Goal: Information Seeking & Learning: Learn about a topic

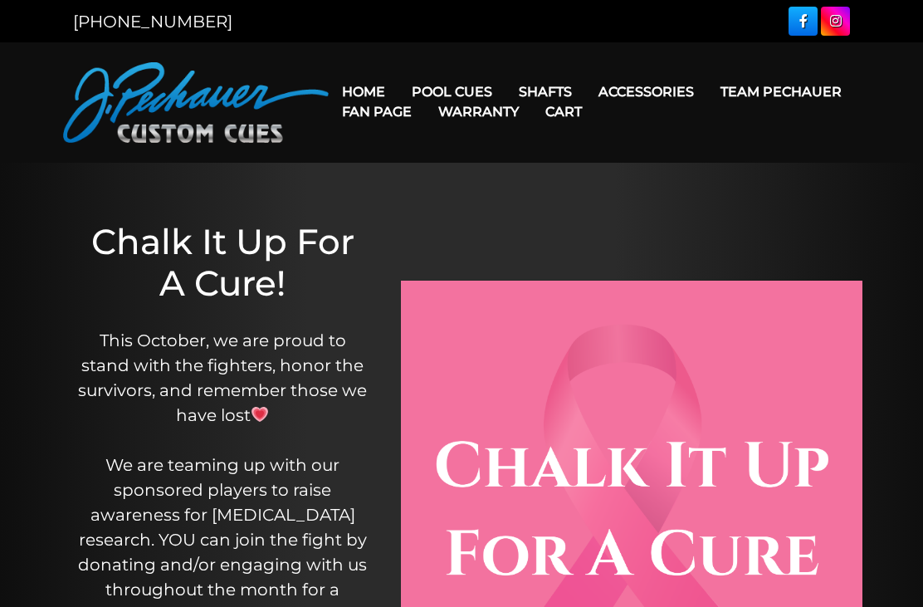
click at [689, 245] on link "Rogue Carbon Break Shaft" at bounding box center [650, 233] width 286 height 23
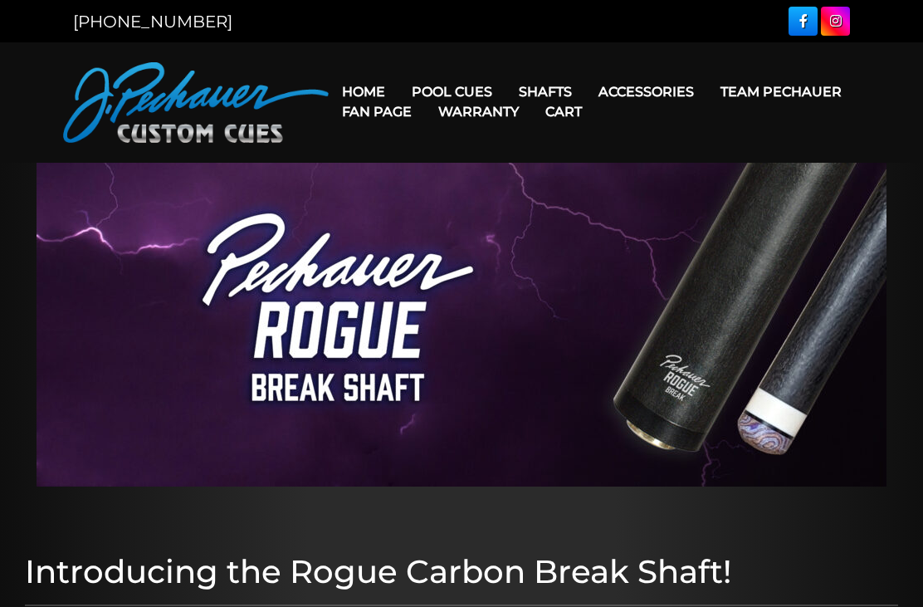
click at [544, 315] on link "Break & Jump Cues" at bounding box center [502, 303] width 204 height 23
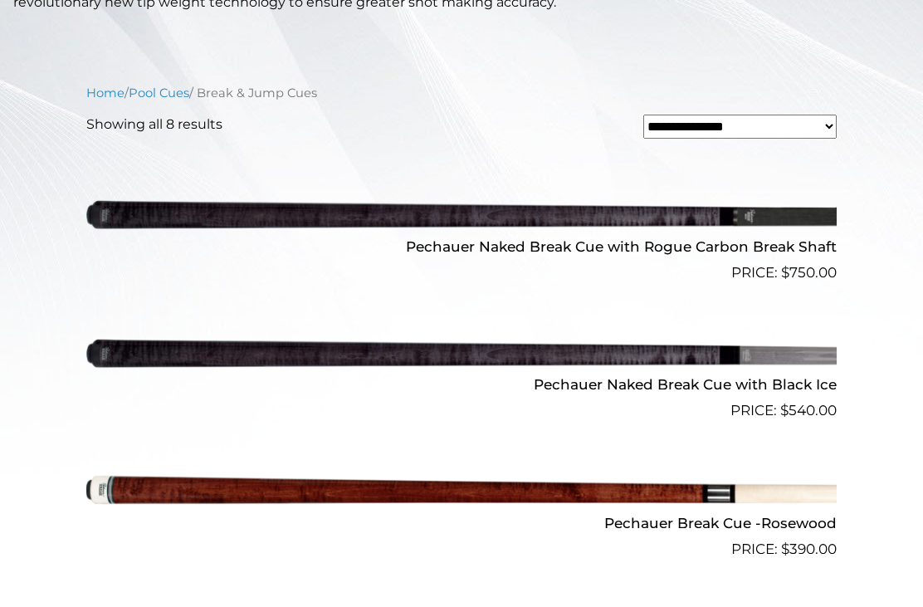
scroll to position [479, 0]
click at [784, 226] on img at bounding box center [461, 215] width 750 height 125
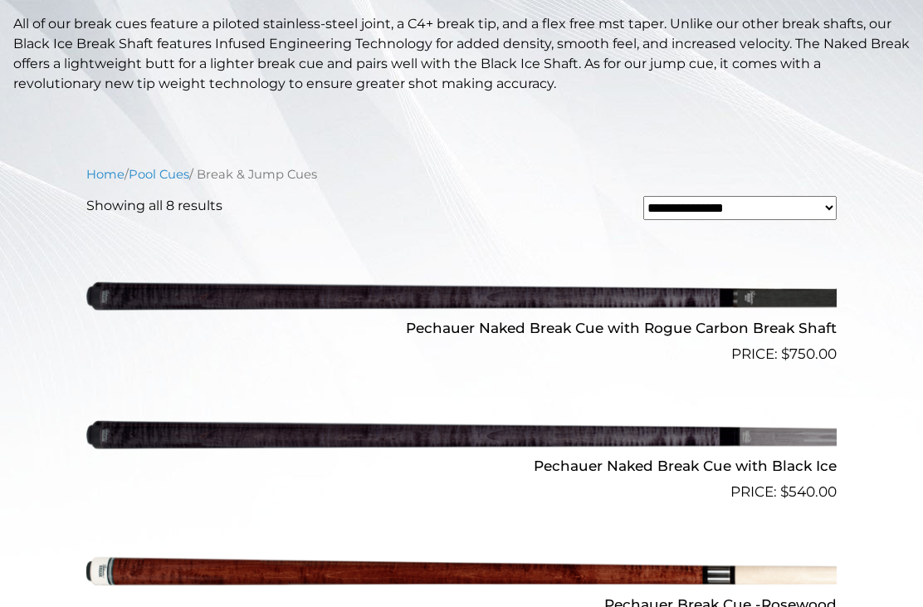
scroll to position [398, 0]
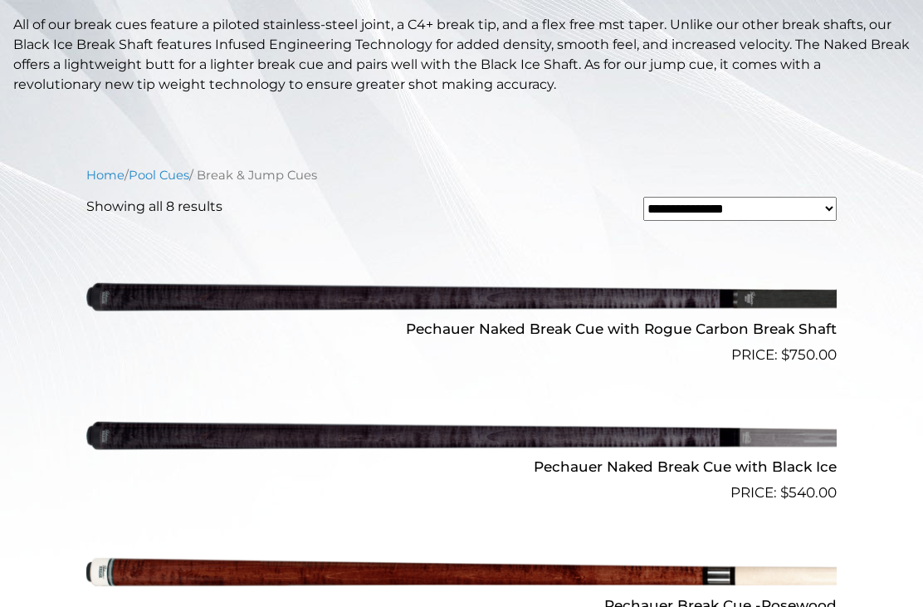
click at [770, 443] on img at bounding box center [461, 435] width 750 height 125
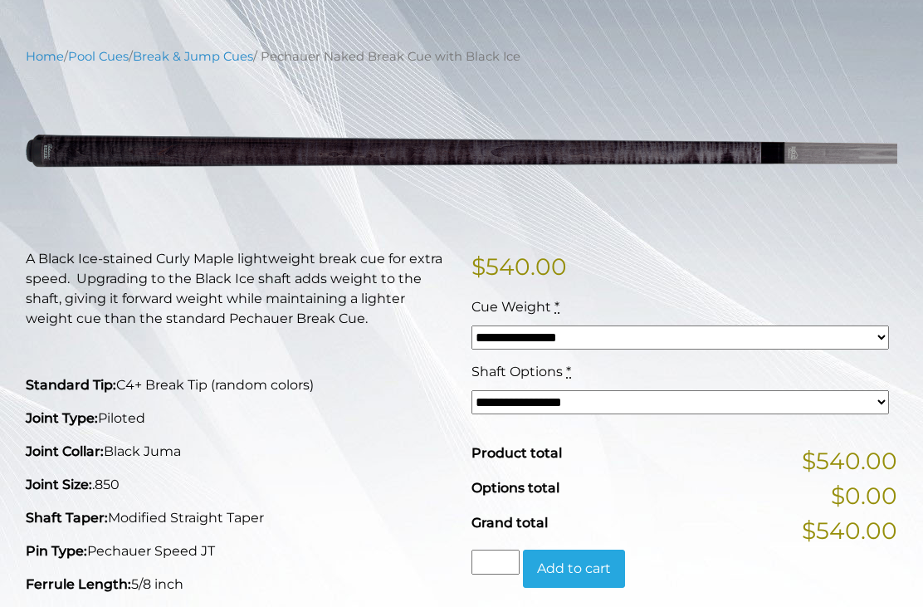
scroll to position [150, 0]
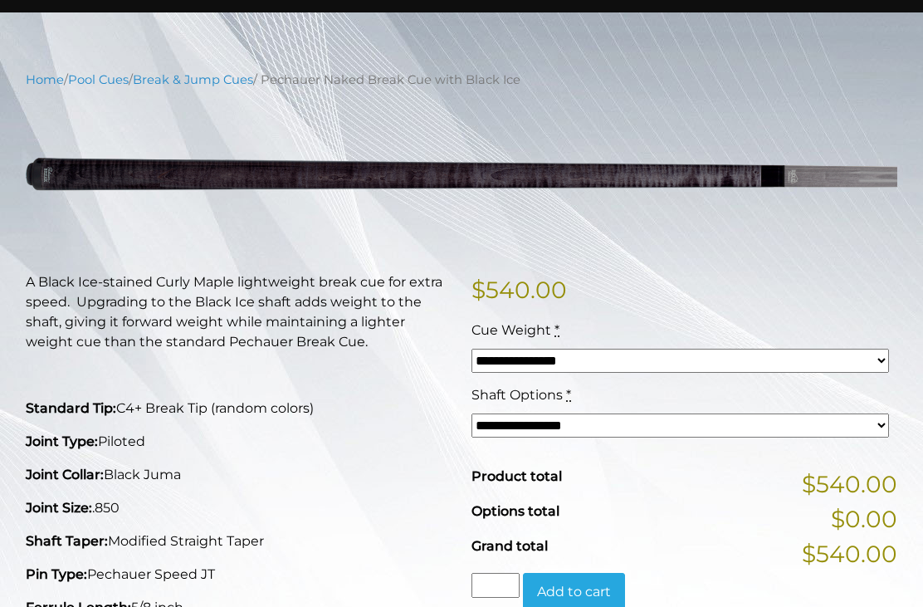
click at [835, 349] on select "**********" at bounding box center [680, 361] width 418 height 24
click at [795, 423] on select "**********" at bounding box center [680, 425] width 418 height 24
click at [800, 418] on select "**********" at bounding box center [680, 425] width 418 height 24
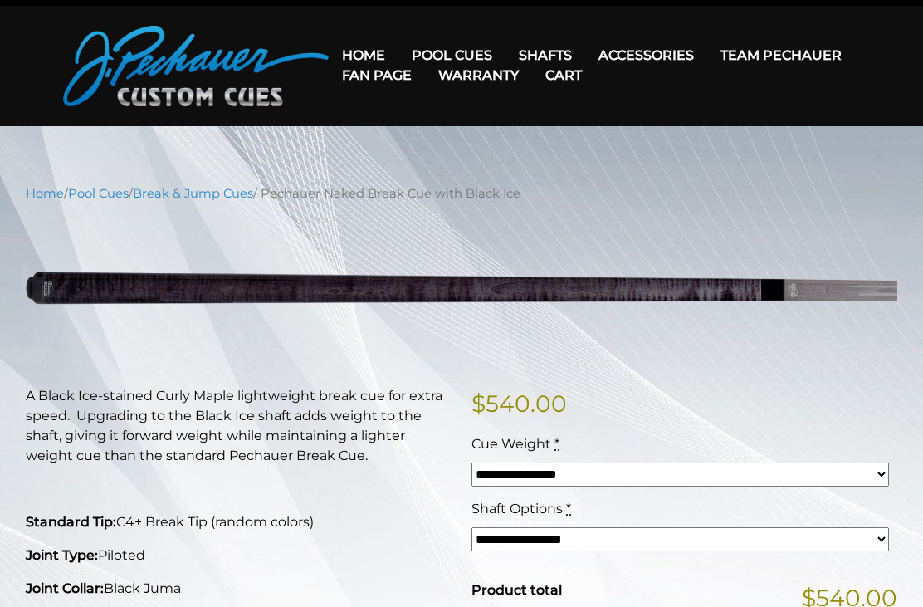
scroll to position [0, 0]
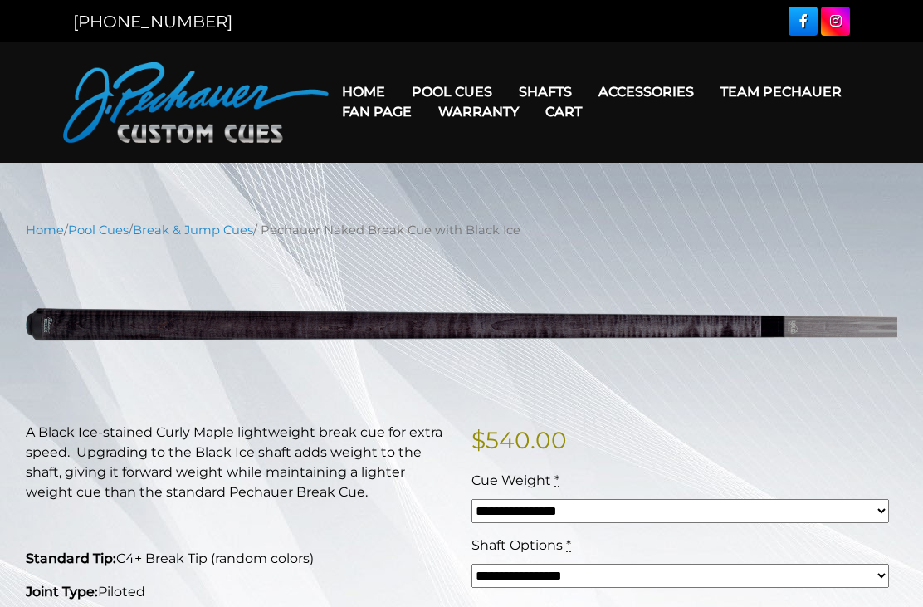
click at [653, 245] on link "Rogue Carbon Break Shaft" at bounding box center [650, 233] width 286 height 23
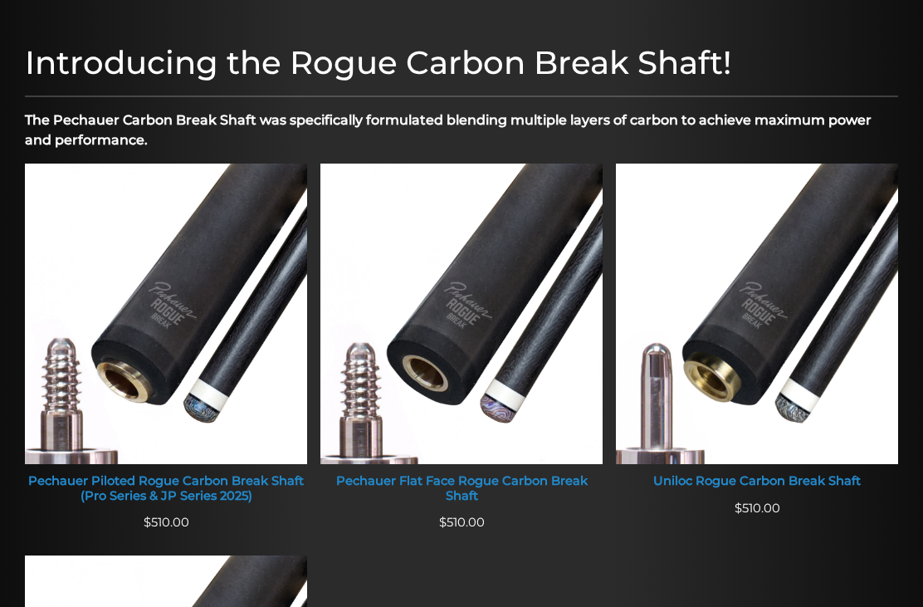
scroll to position [492, 0]
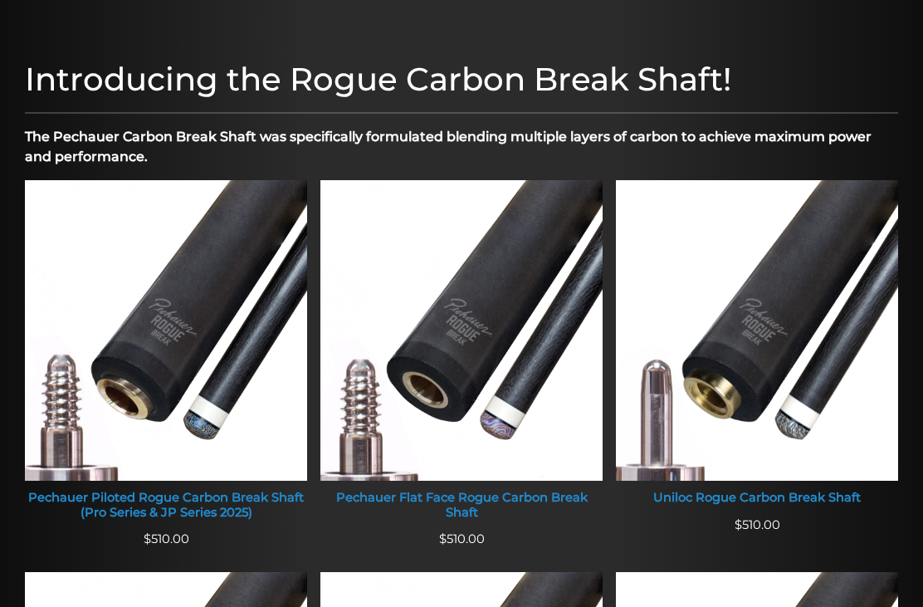
click at [185, 298] on img at bounding box center [166, 330] width 282 height 300
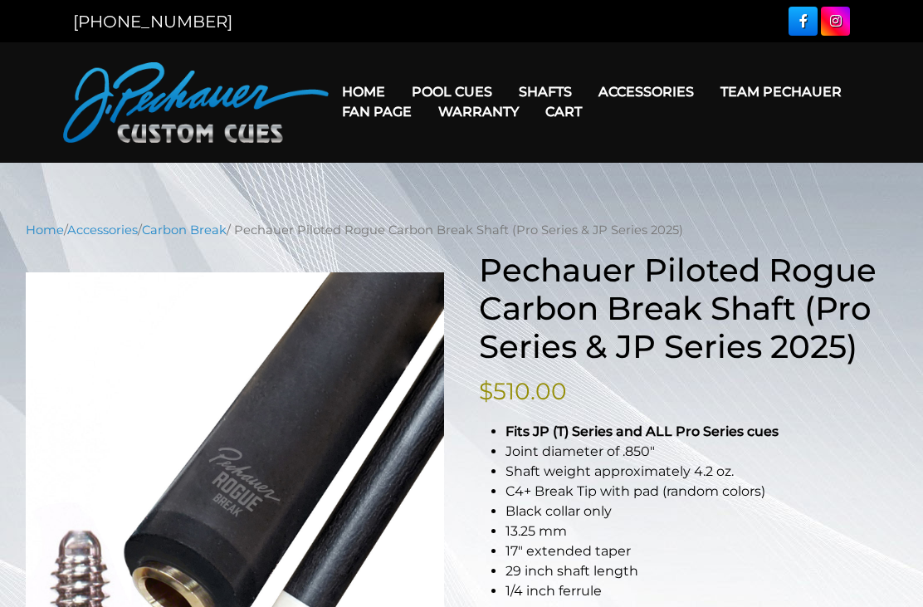
click at [498, 291] on link "Retired Cues" at bounding box center [502, 279] width 204 height 23
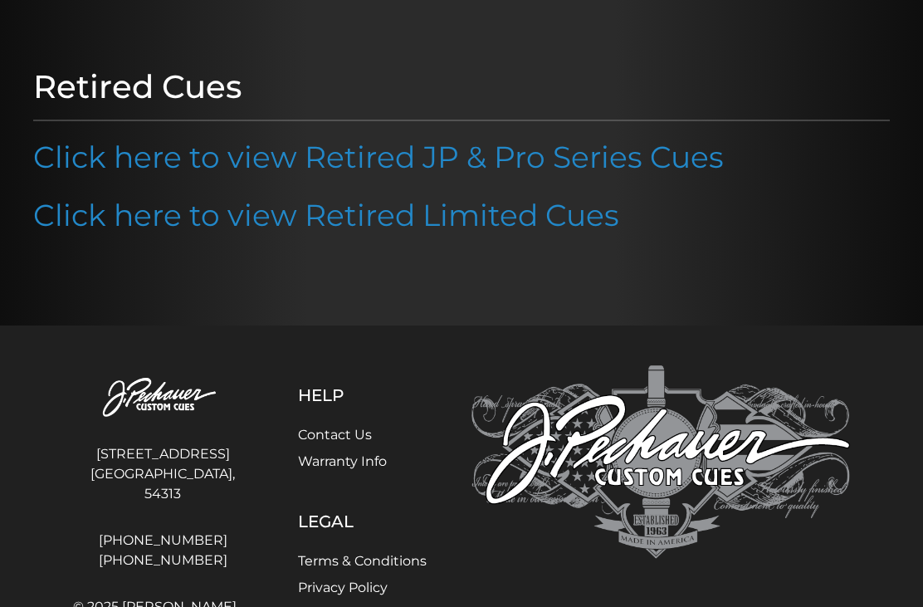
scroll to position [206, 0]
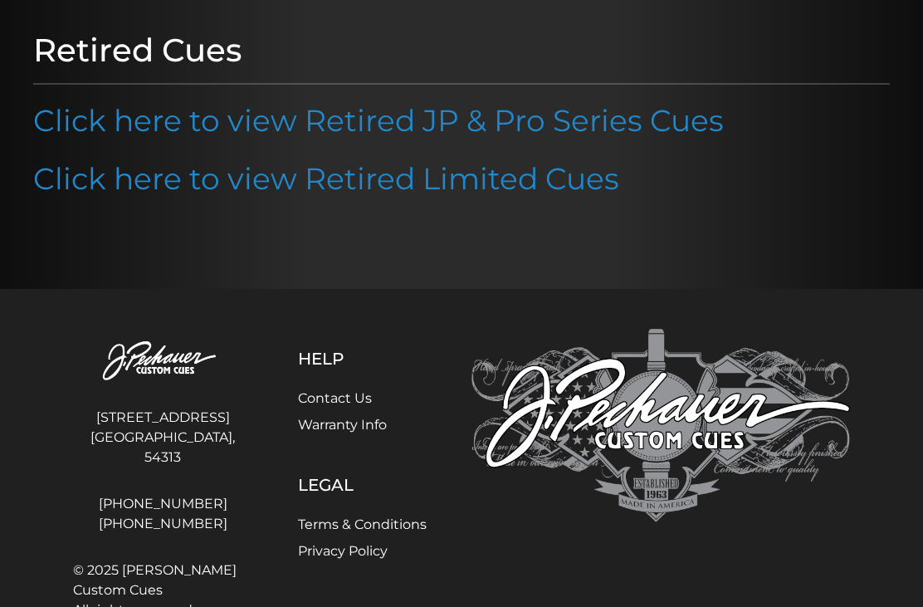
click at [662, 126] on link "Click here to view Retired JP & Pro Series Cues" at bounding box center [378, 120] width 691 height 37
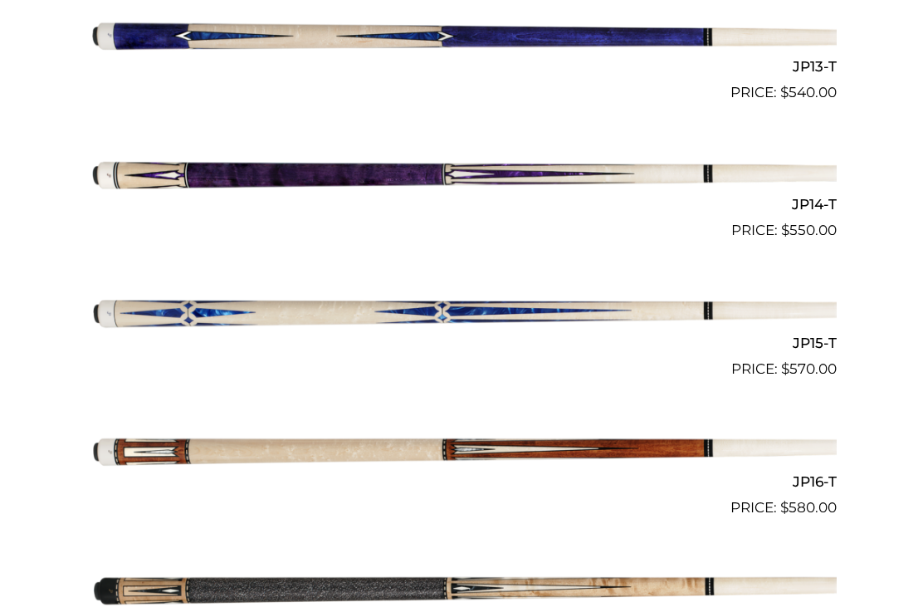
scroll to position [2272, 0]
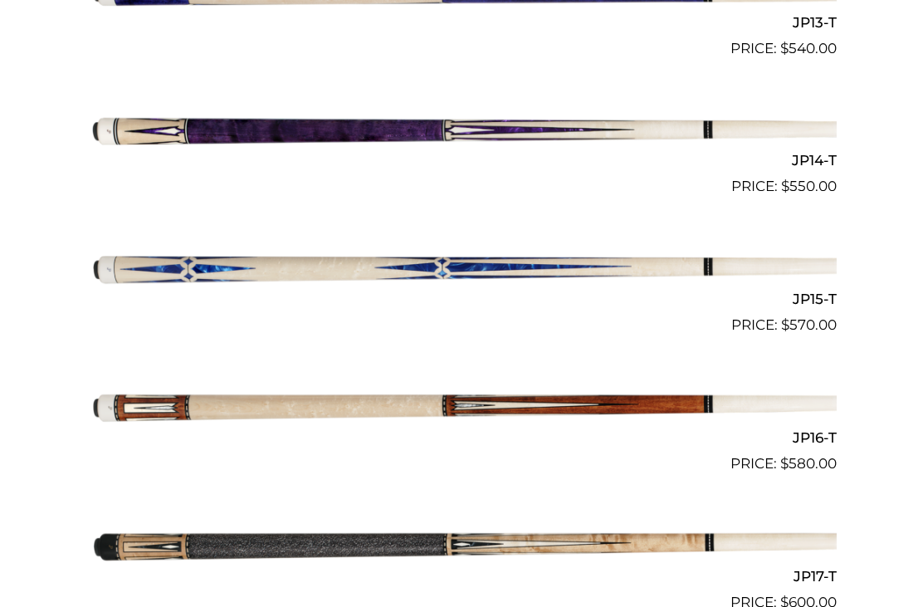
click at [796, 130] on img at bounding box center [461, 128] width 750 height 125
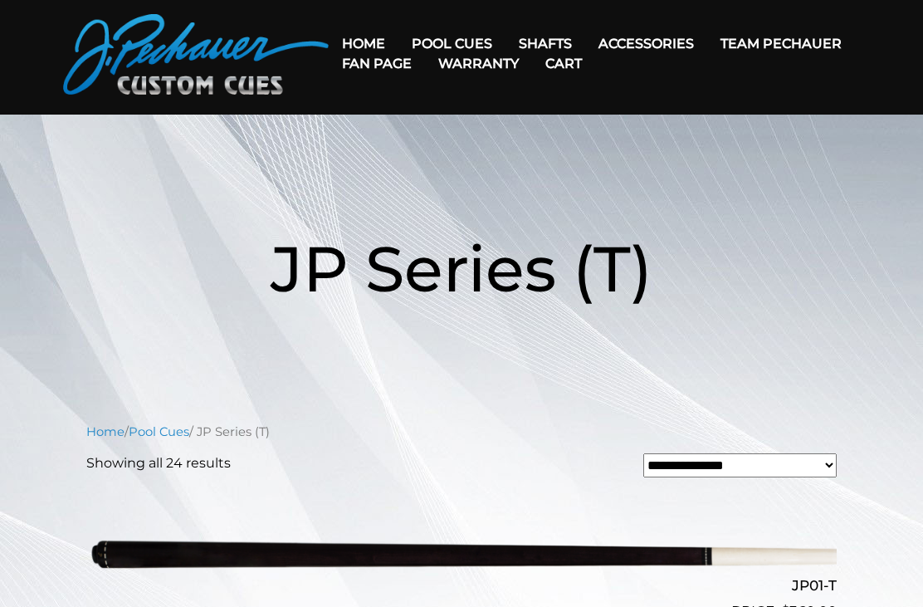
scroll to position [0, 0]
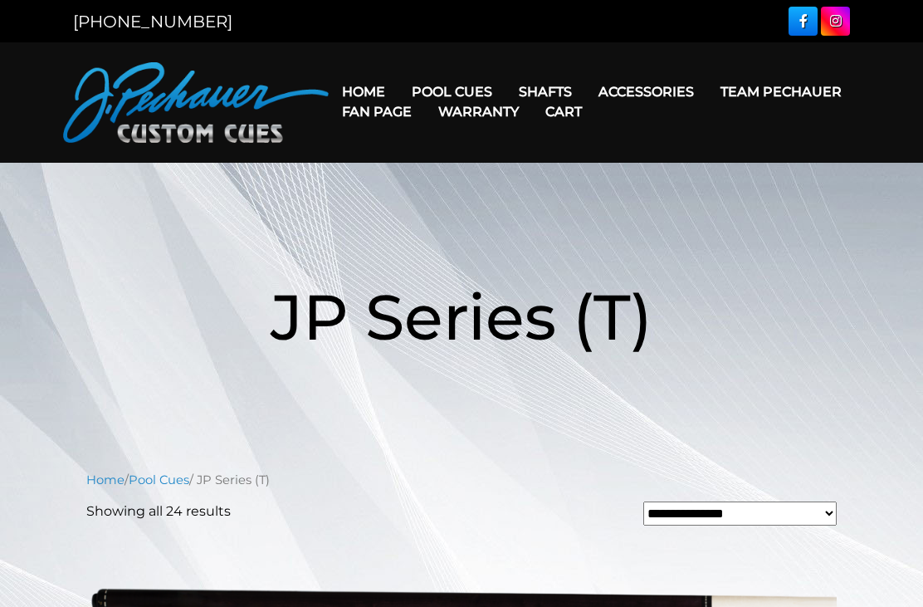
click at [520, 174] on link "Pro Series (R) – NEW" at bounding box center [502, 162] width 204 height 23
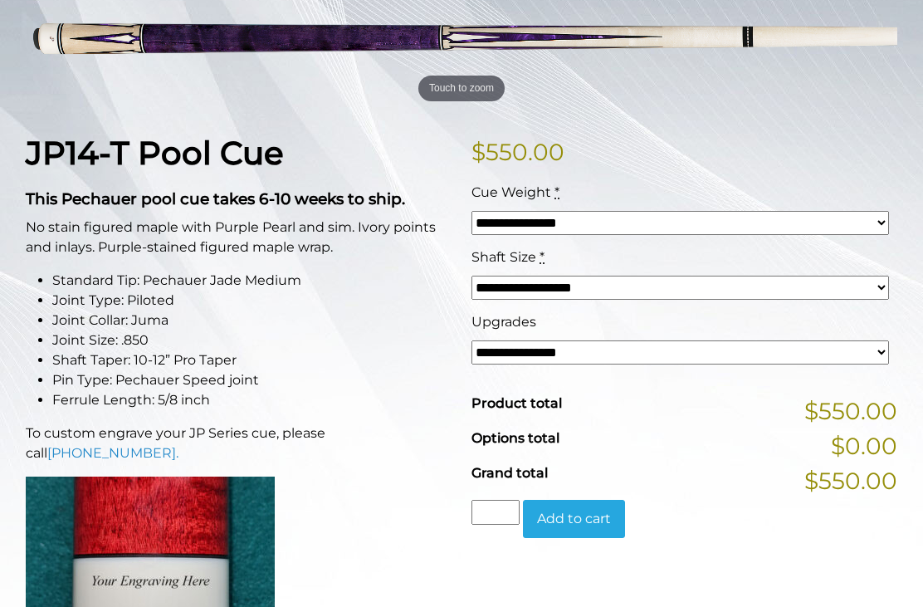
scroll to position [276, 0]
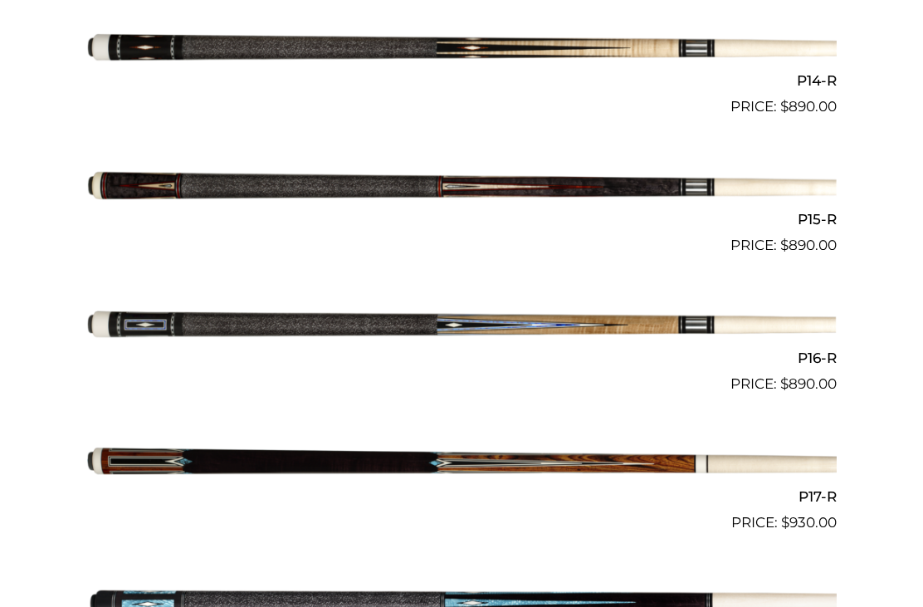
scroll to position [2351, 0]
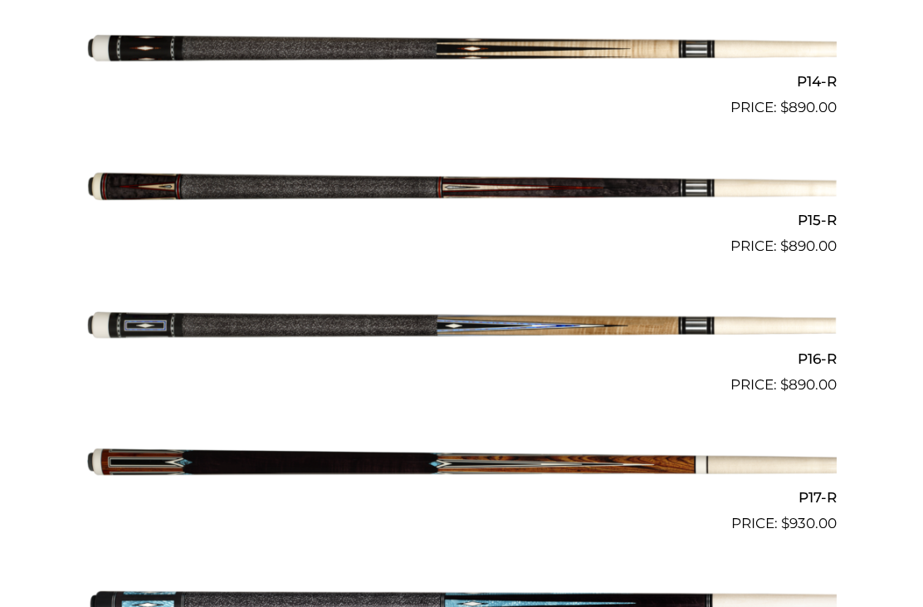
click at [818, 180] on img at bounding box center [461, 187] width 750 height 125
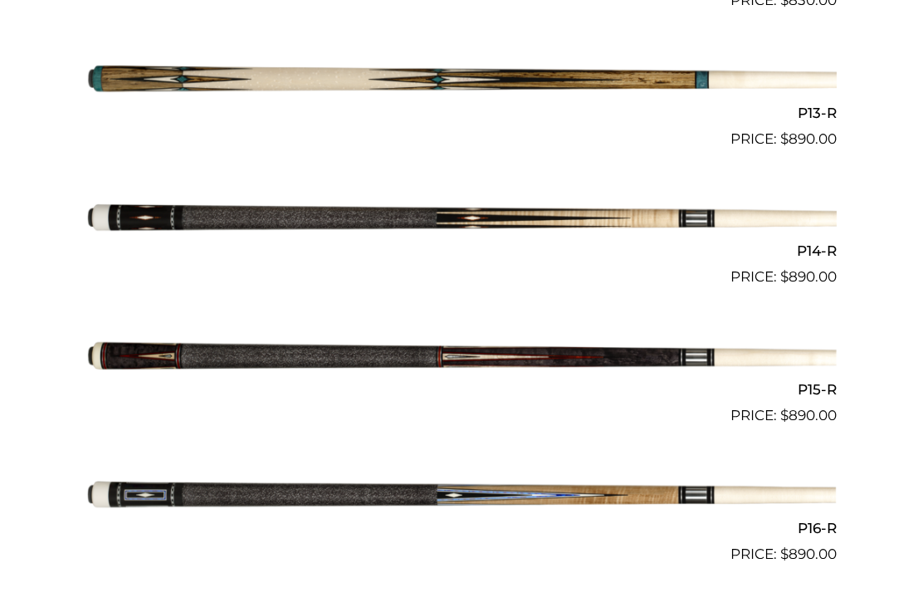
scroll to position [2179, 0]
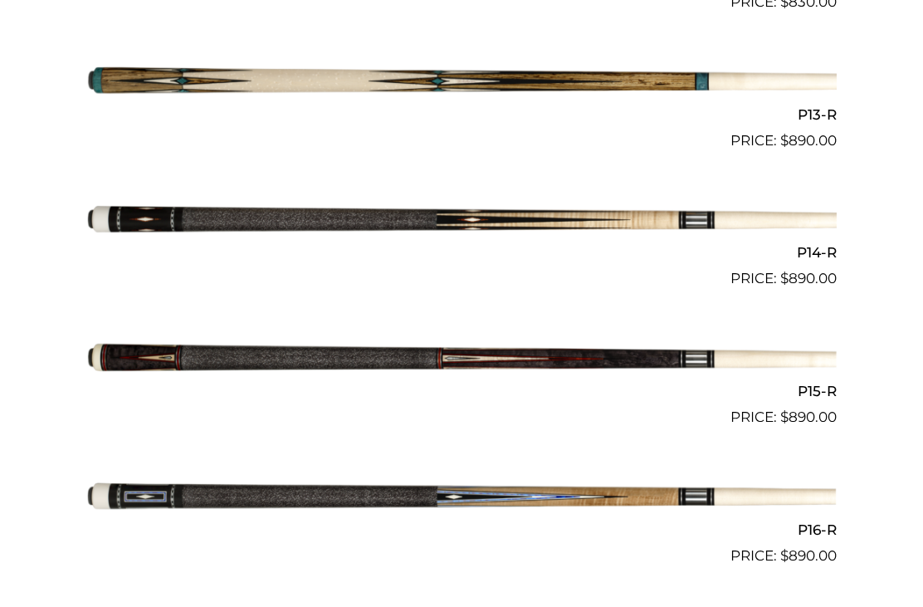
click at [785, 210] on img at bounding box center [461, 221] width 750 height 125
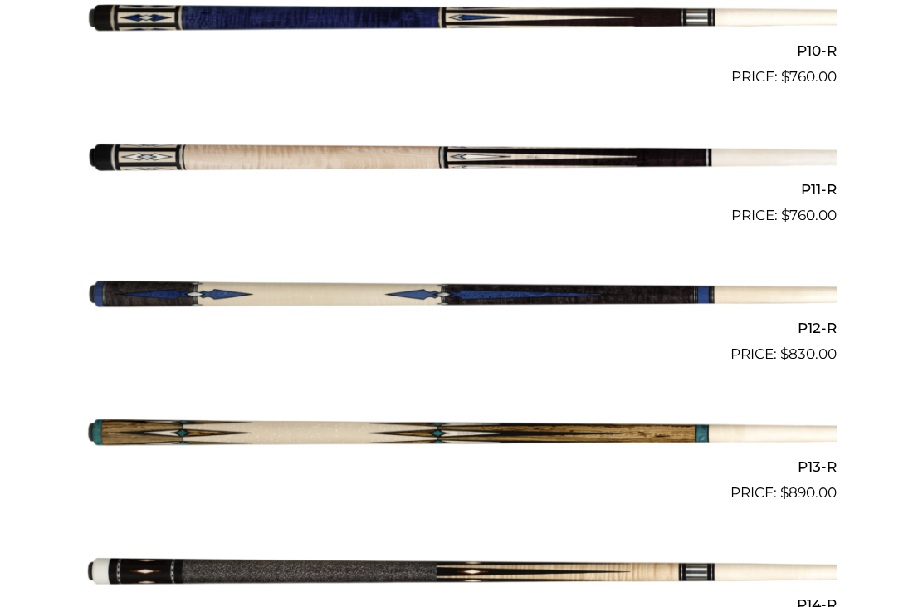
scroll to position [1827, 0]
click at [830, 286] on img at bounding box center [461, 296] width 750 height 125
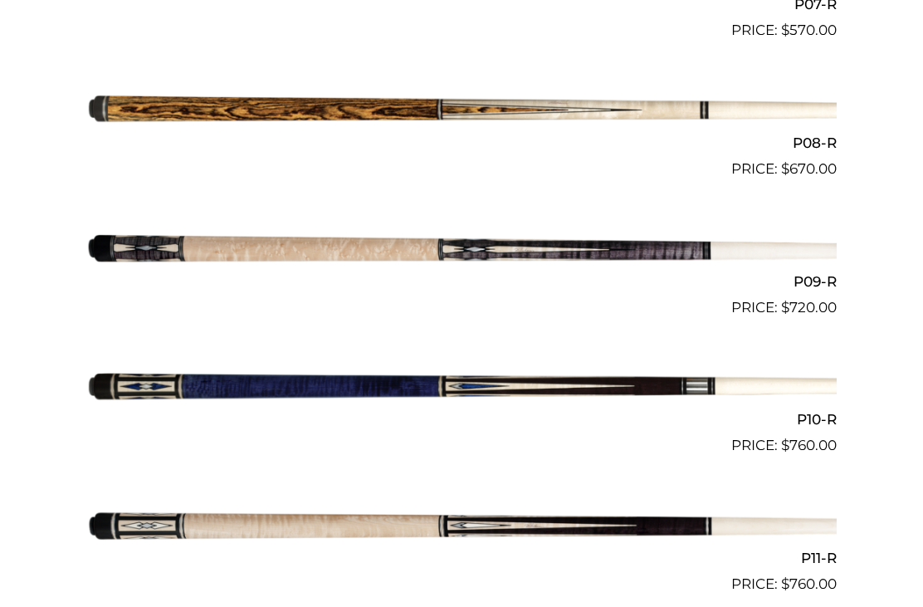
scroll to position [1460, 0]
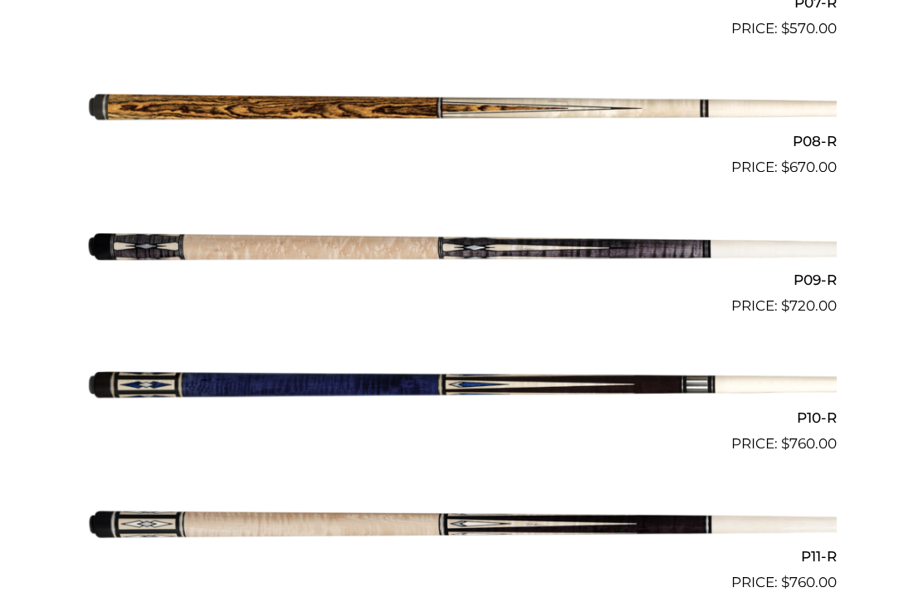
click at [783, 388] on img at bounding box center [461, 387] width 750 height 125
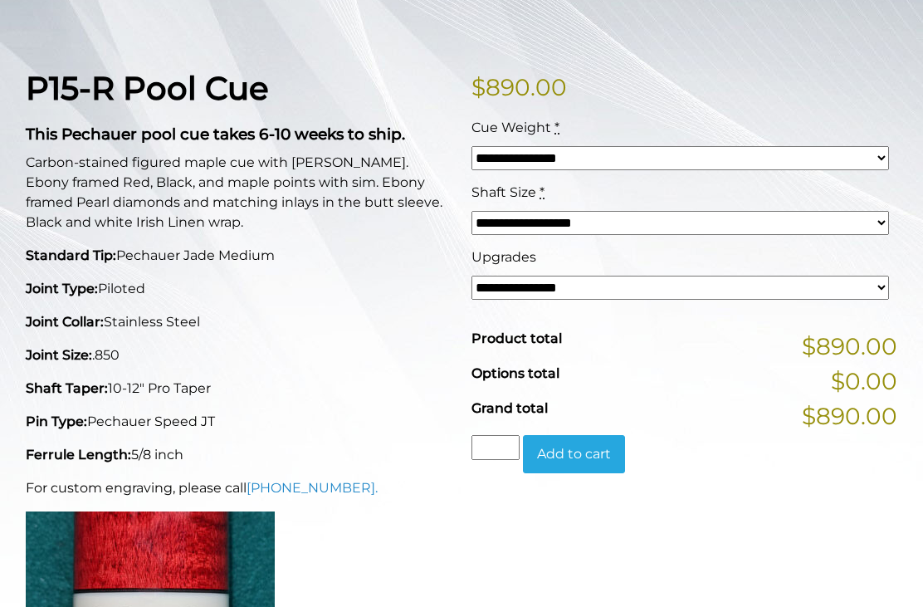
scroll to position [356, 0]
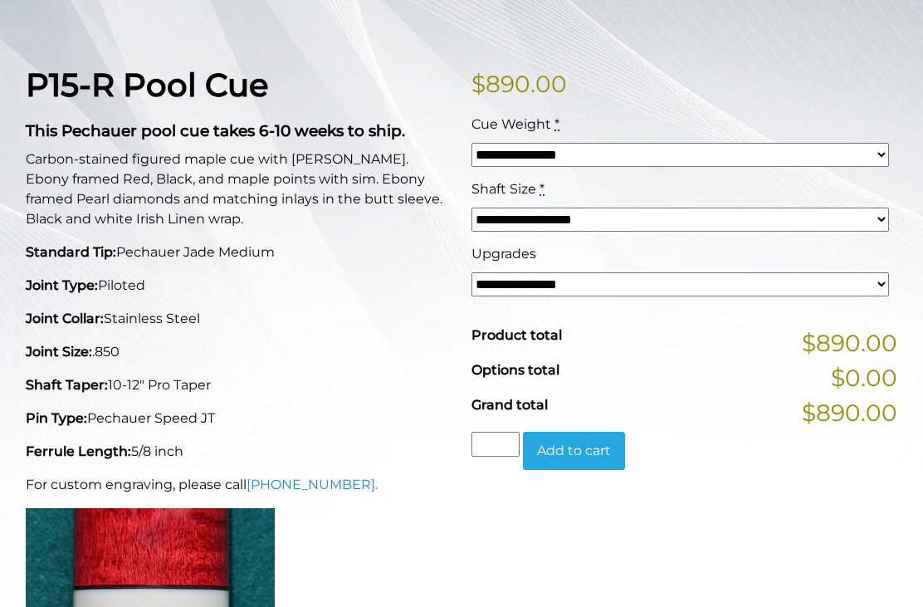
click at [845, 290] on select "**********" at bounding box center [680, 284] width 418 height 24
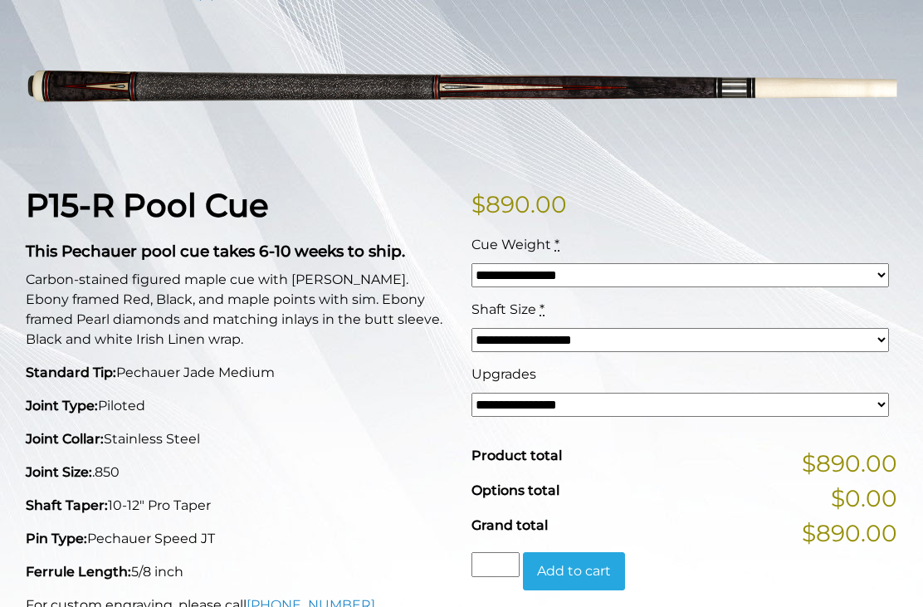
scroll to position [199, 0]
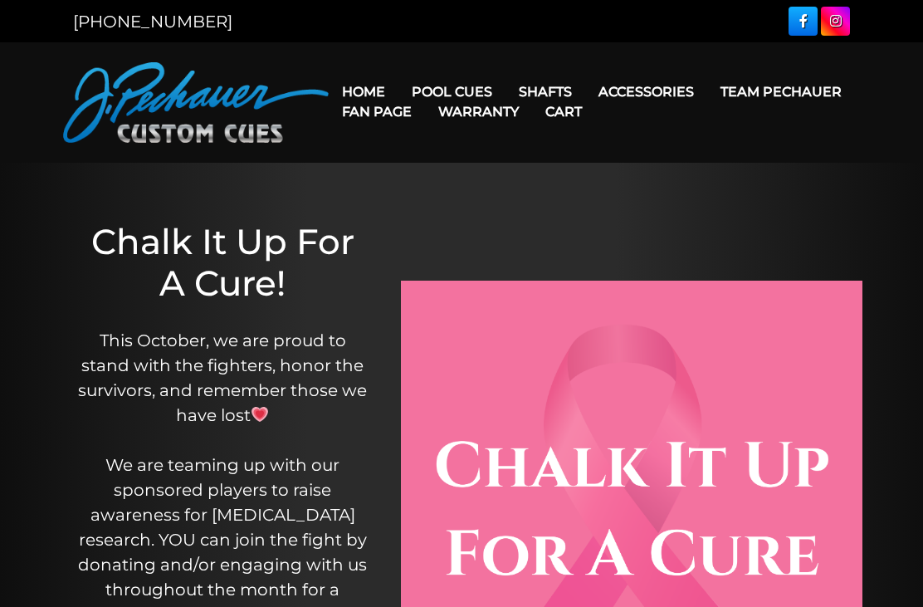
click at [655, 245] on link "Rogue Carbon Break Shaft" at bounding box center [650, 233] width 286 height 23
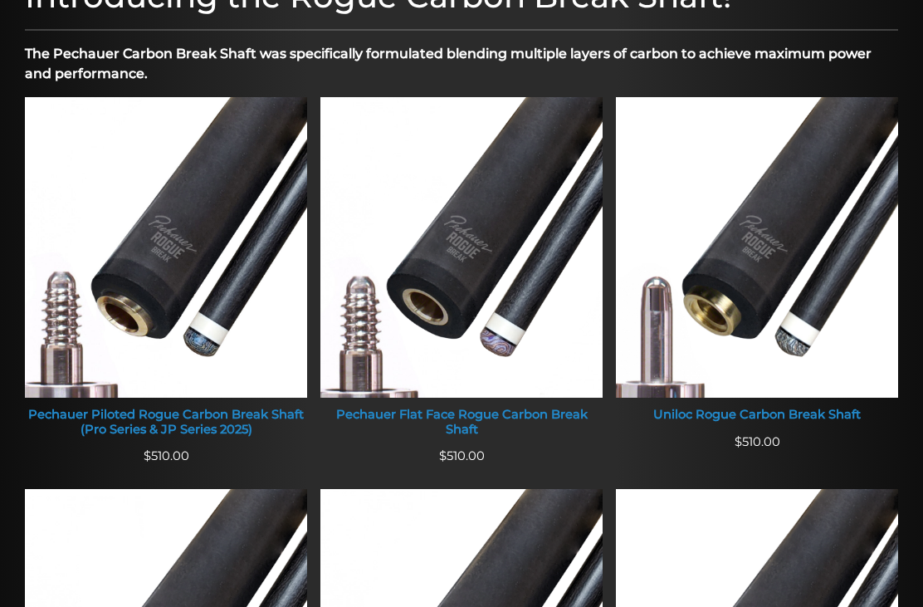
scroll to position [574, 0]
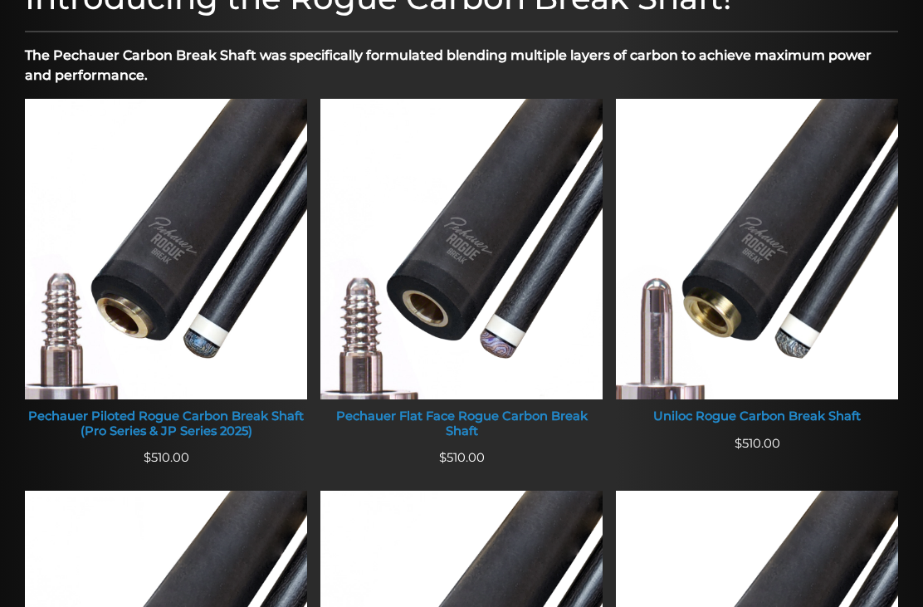
click at [496, 274] on img at bounding box center [461, 249] width 282 height 300
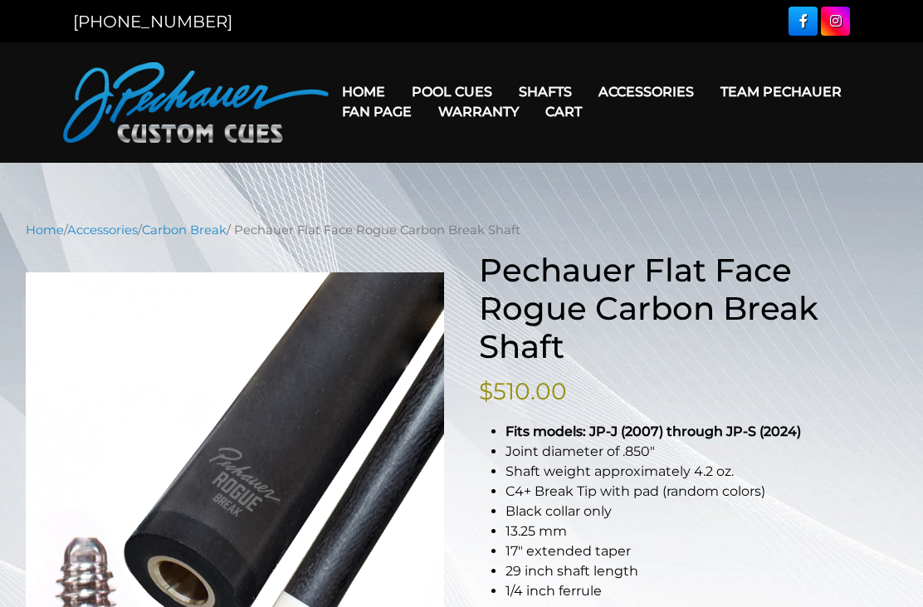
click at [666, 121] on link "Rogue 2 Carbon Fiber Shaft" at bounding box center [650, 115] width 286 height 23
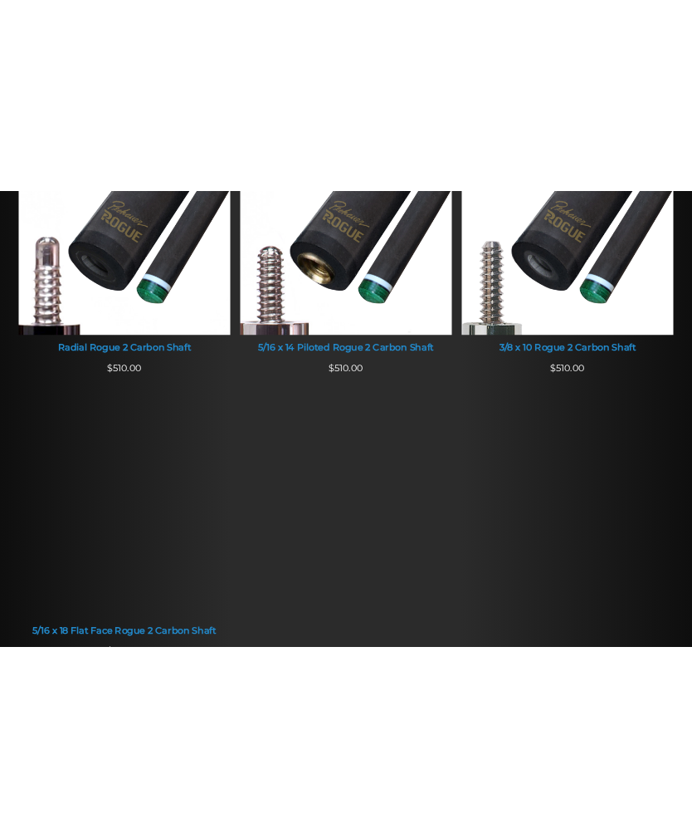
scroll to position [1110, 0]
